Goal: Find specific page/section: Find specific page/section

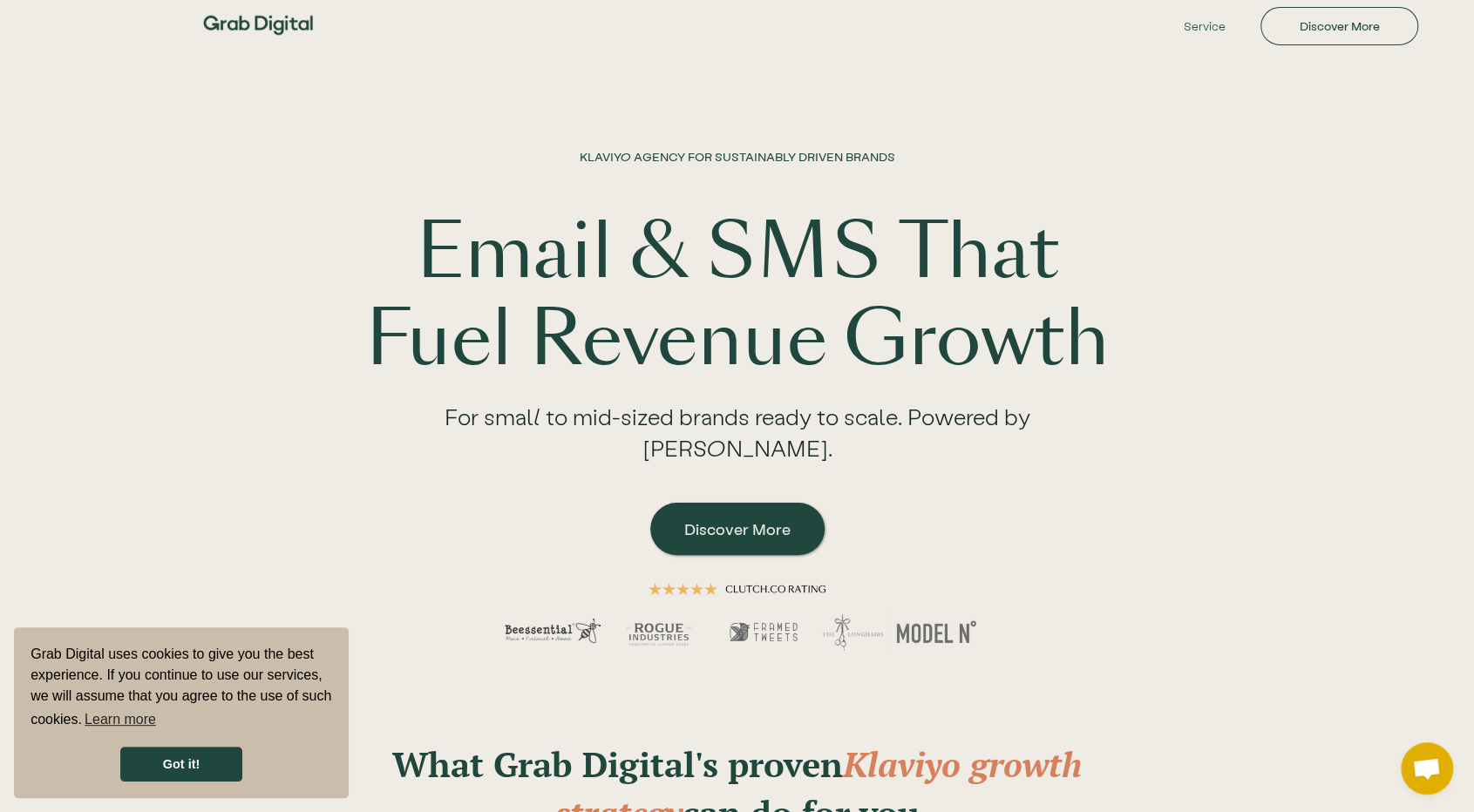
click at [258, 24] on img at bounding box center [257, 25] width 122 height 50
click at [738, 519] on link "Discover More" at bounding box center [737, 529] width 174 height 52
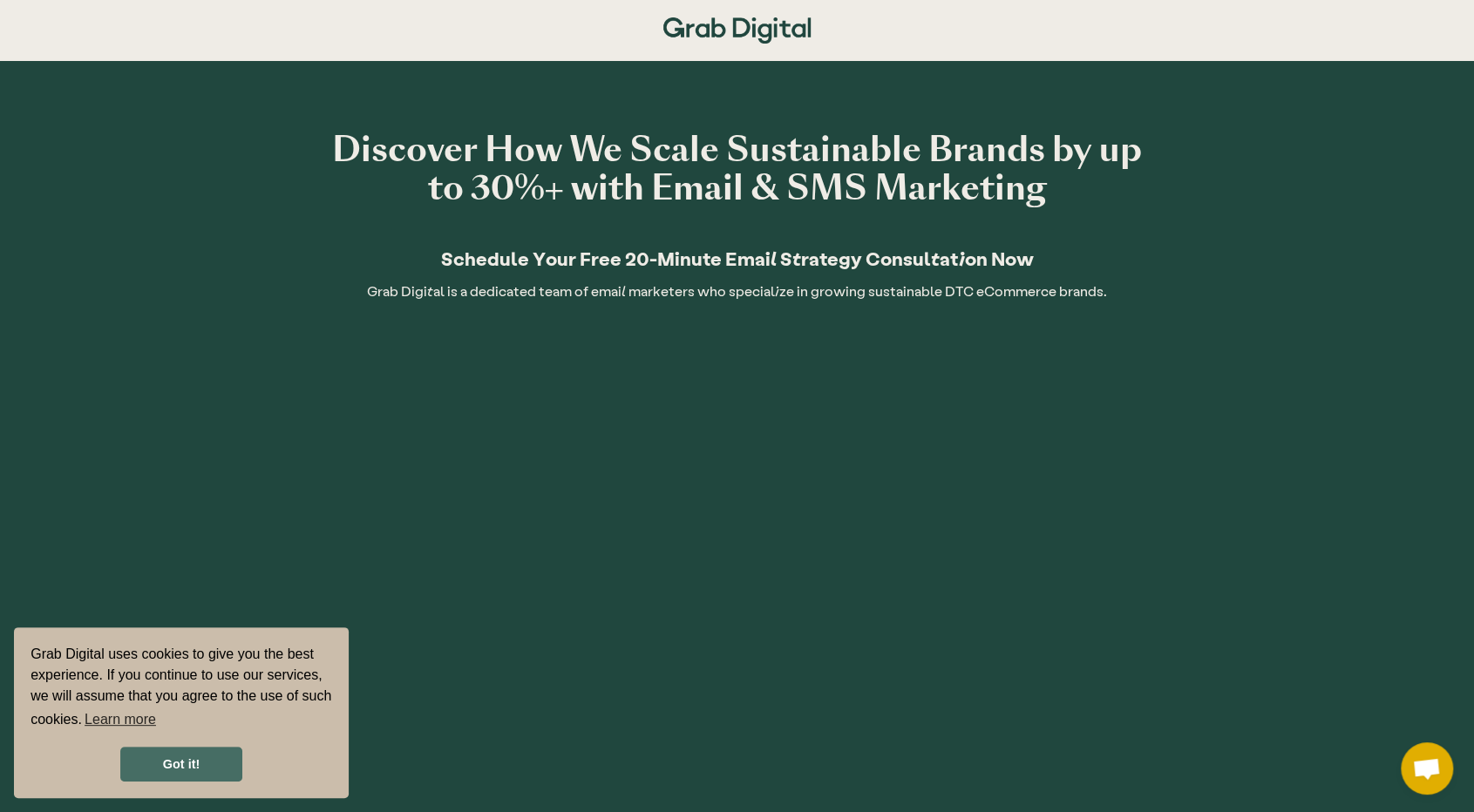
click at [199, 761] on link "Got it!" at bounding box center [181, 764] width 122 height 35
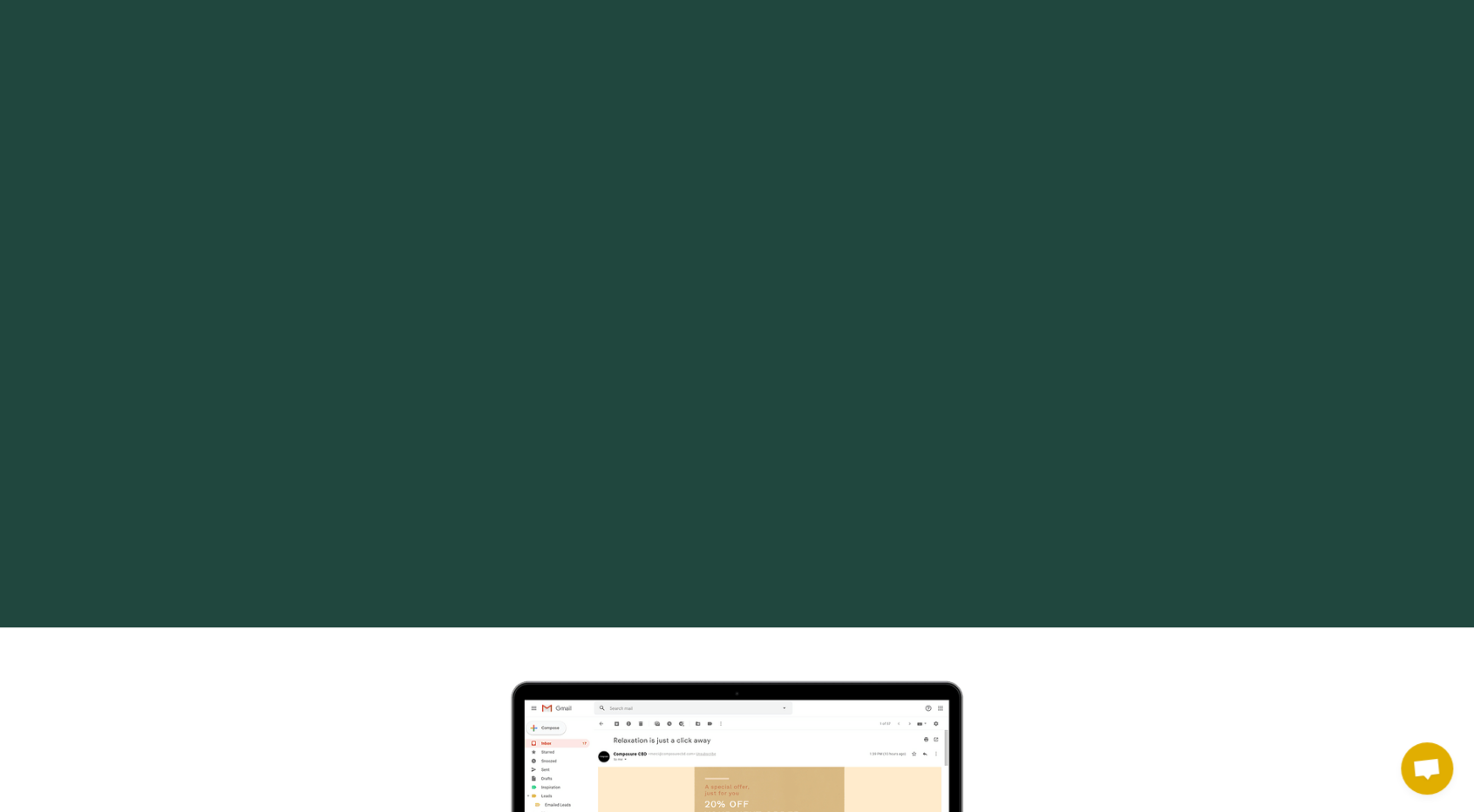
scroll to position [349, 0]
